Goal: Task Accomplishment & Management: Manage account settings

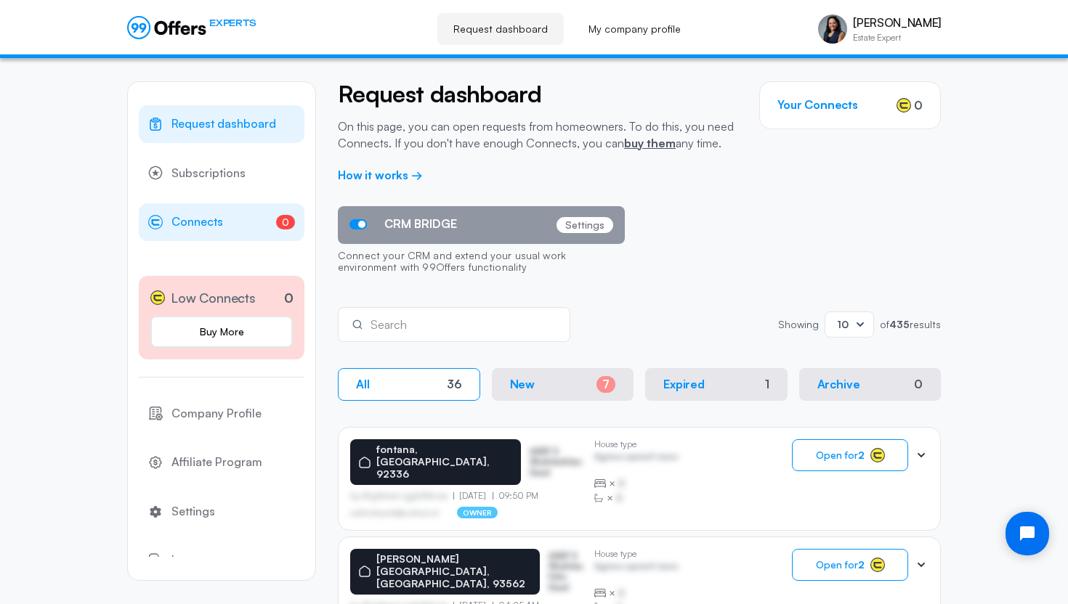
click at [201, 223] on span "Connects" at bounding box center [197, 222] width 52 height 19
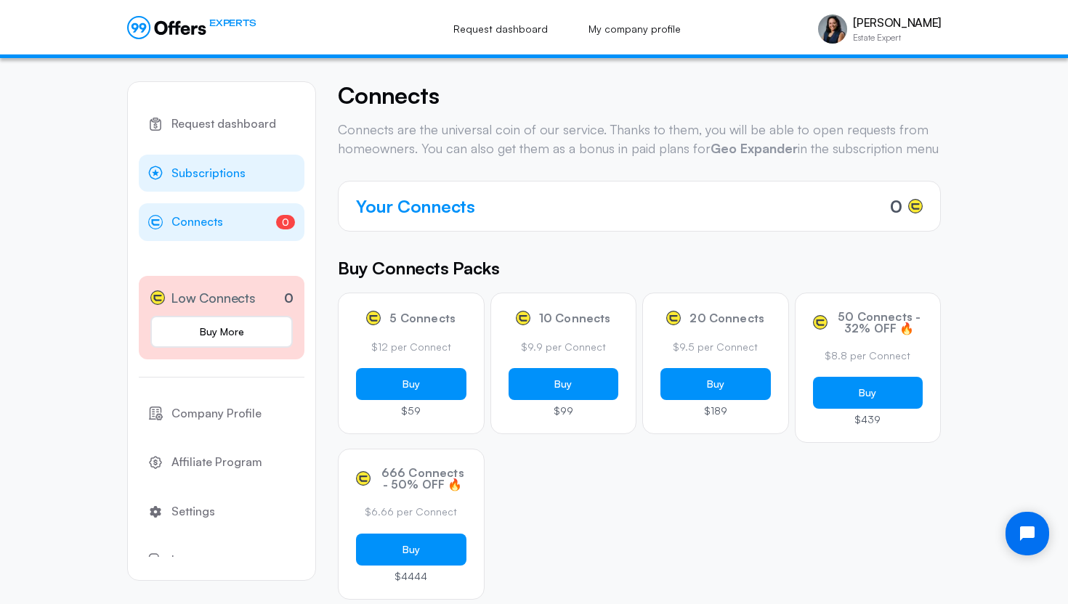
click at [222, 177] on span "Subscriptions" at bounding box center [208, 173] width 74 height 19
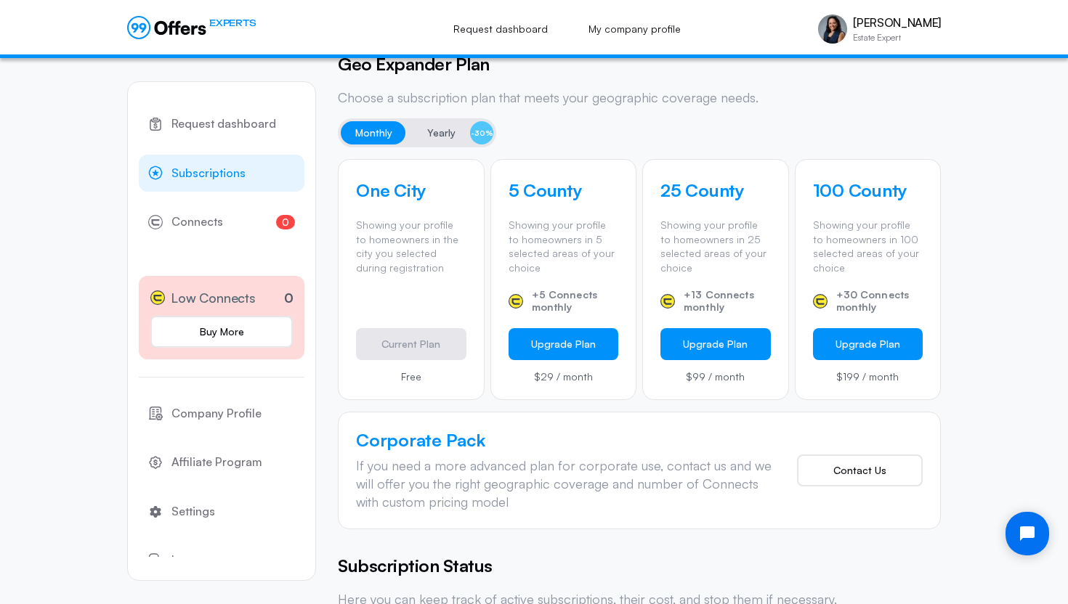
scroll to position [343, 0]
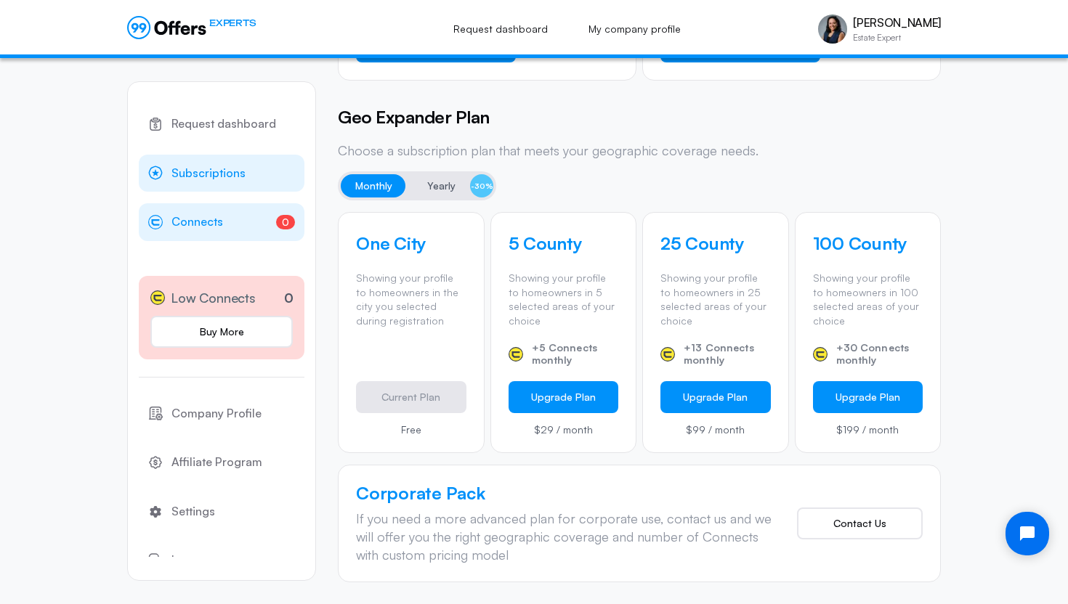
click at [180, 222] on span "Connects" at bounding box center [197, 222] width 52 height 19
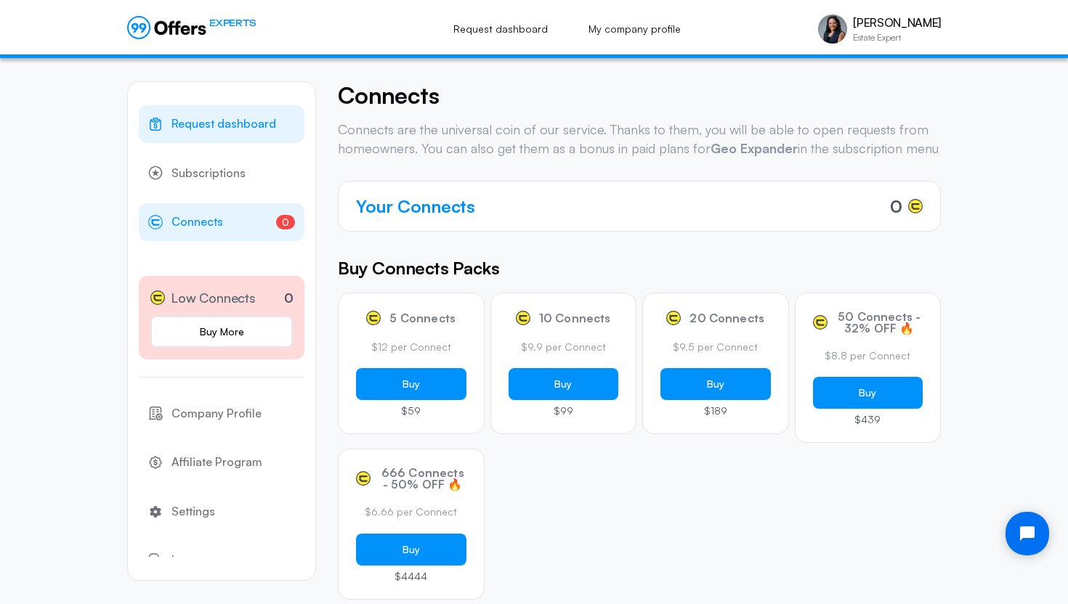
click at [222, 126] on span "Request dashboard" at bounding box center [223, 124] width 105 height 19
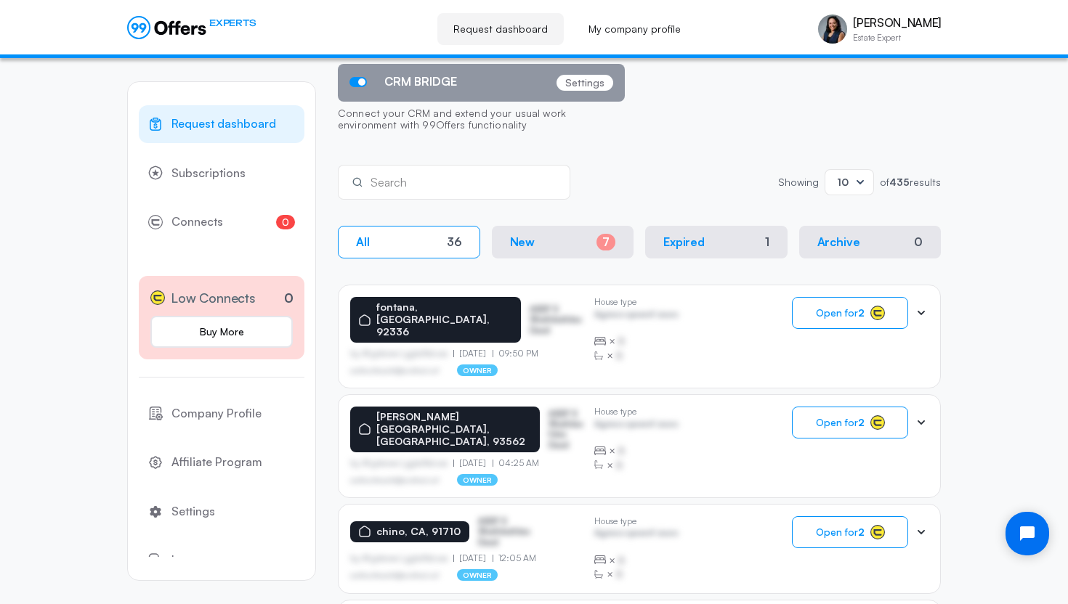
scroll to position [155, 0]
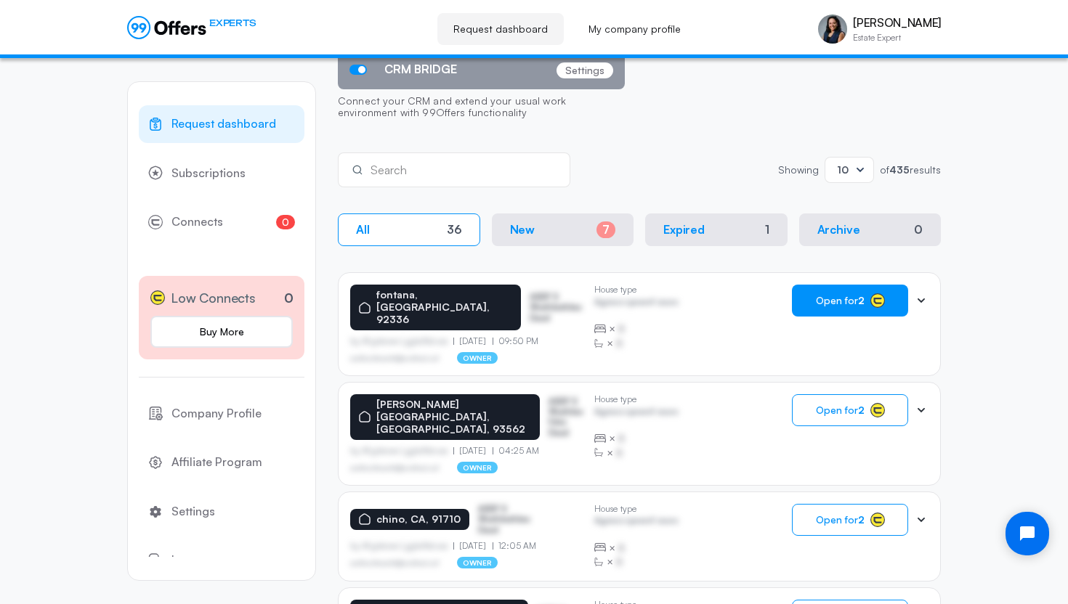
click at [817, 305] on span "Open for 2" at bounding box center [840, 301] width 49 height 12
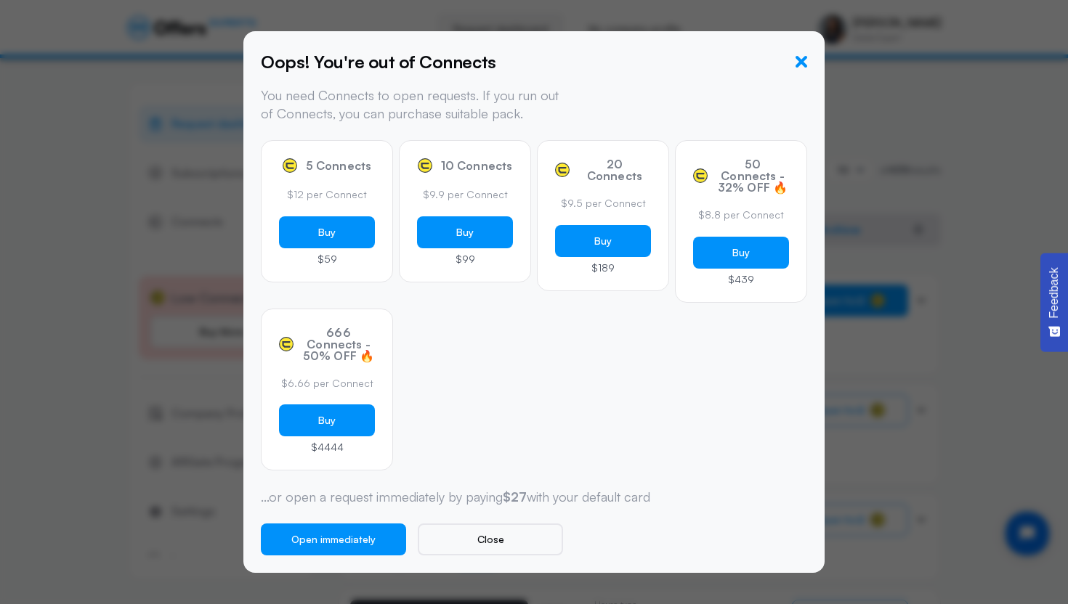
click at [798, 62] on icon "button" at bounding box center [802, 62] width 12 height 12
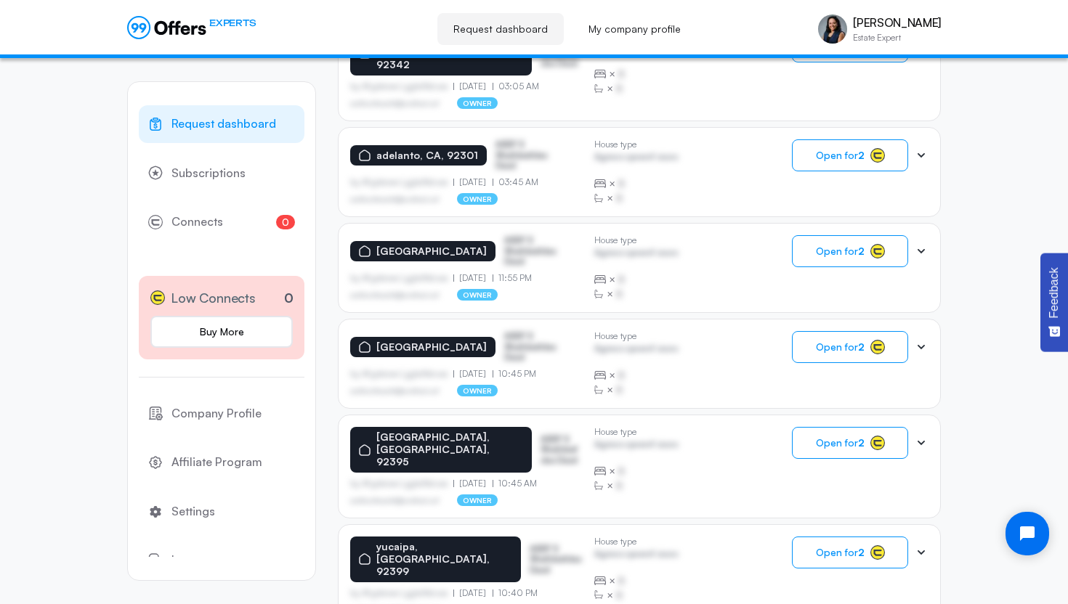
scroll to position [850, 0]
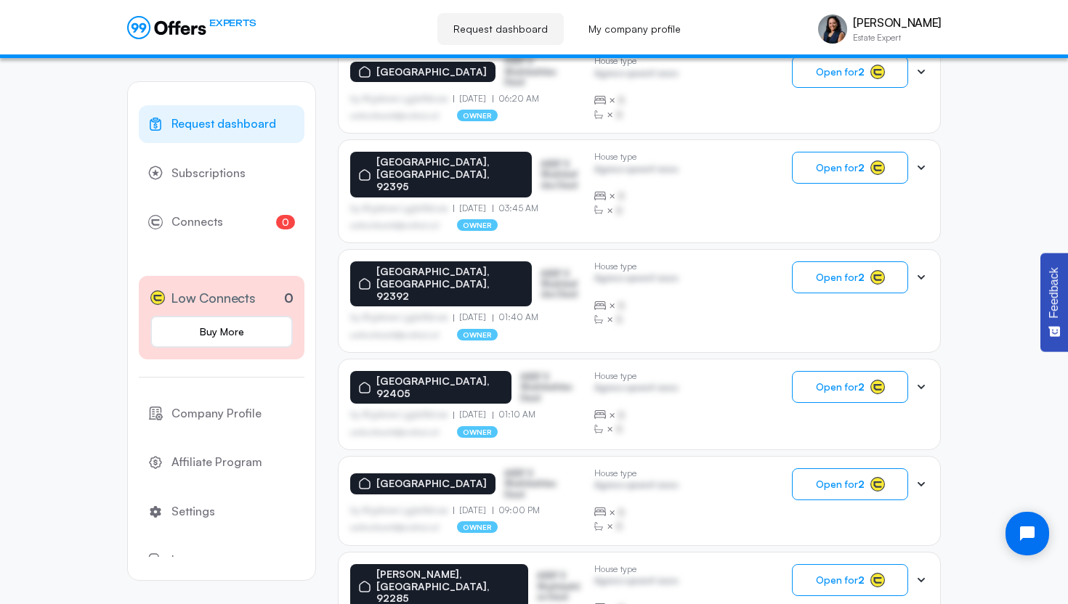
scroll to position [386, 0]
